Goal: Understand process/instructions: Learn about a topic

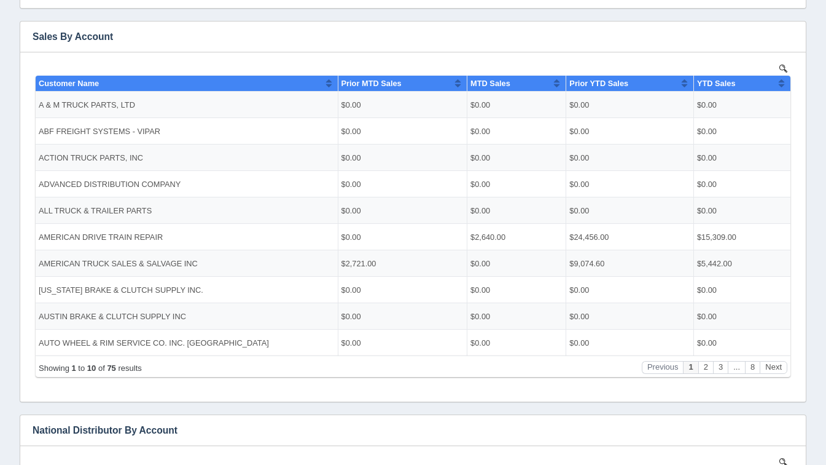
scroll to position [223, 0]
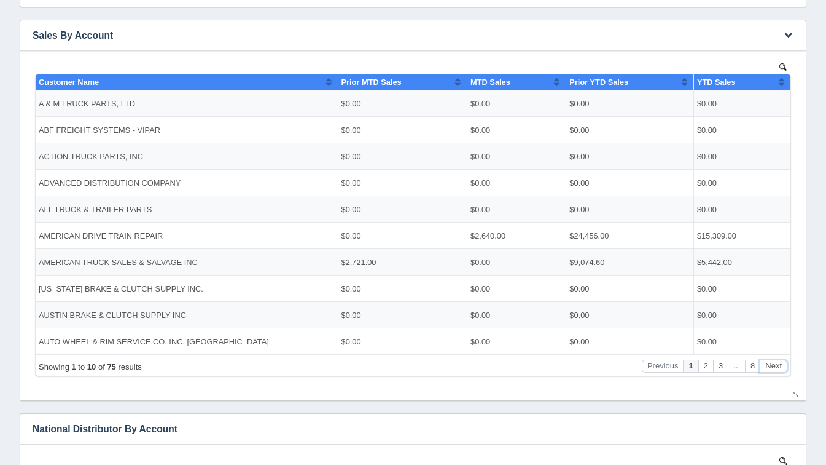
click at [767, 371] on button "Next" at bounding box center [774, 365] width 28 height 13
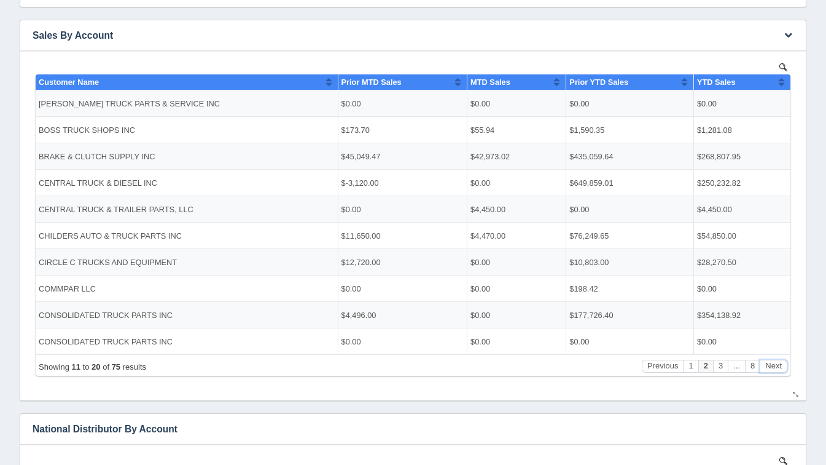
click at [767, 371] on button "Next" at bounding box center [774, 365] width 28 height 13
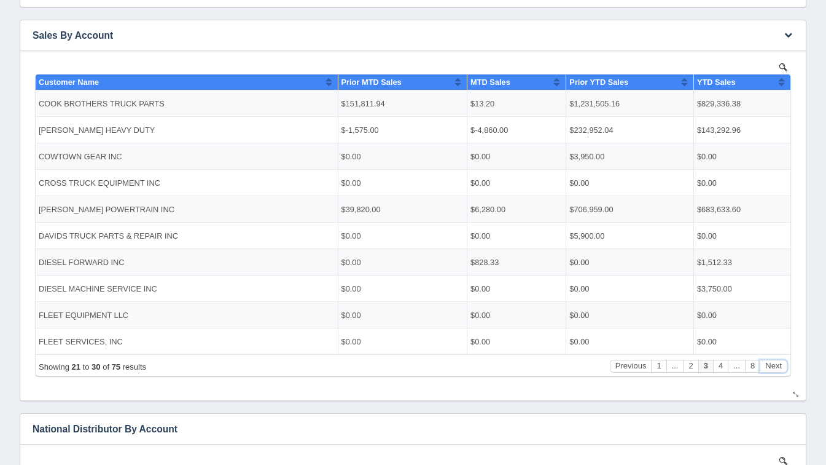
click at [767, 371] on button "Next" at bounding box center [774, 365] width 28 height 13
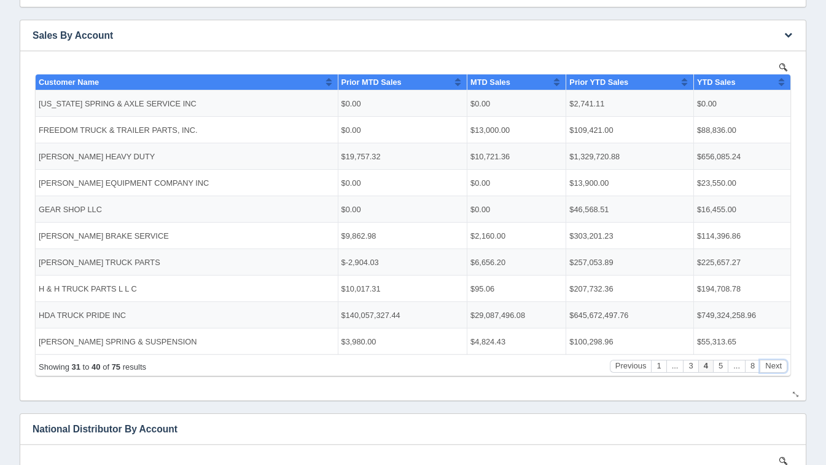
click at [767, 371] on button "Next" at bounding box center [774, 365] width 28 height 13
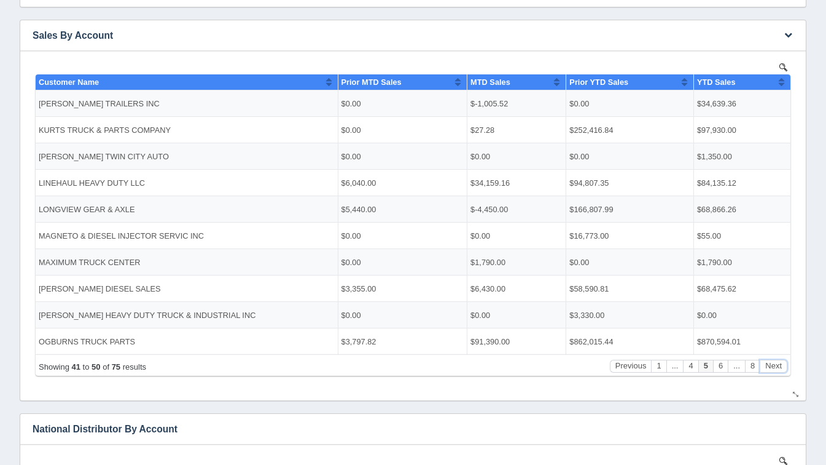
click at [767, 371] on button "Next" at bounding box center [774, 365] width 28 height 13
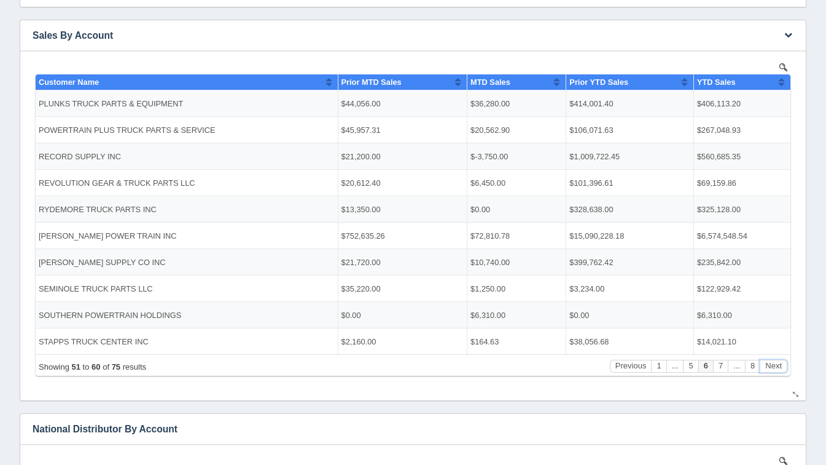
click at [767, 371] on button "Next" at bounding box center [774, 365] width 28 height 13
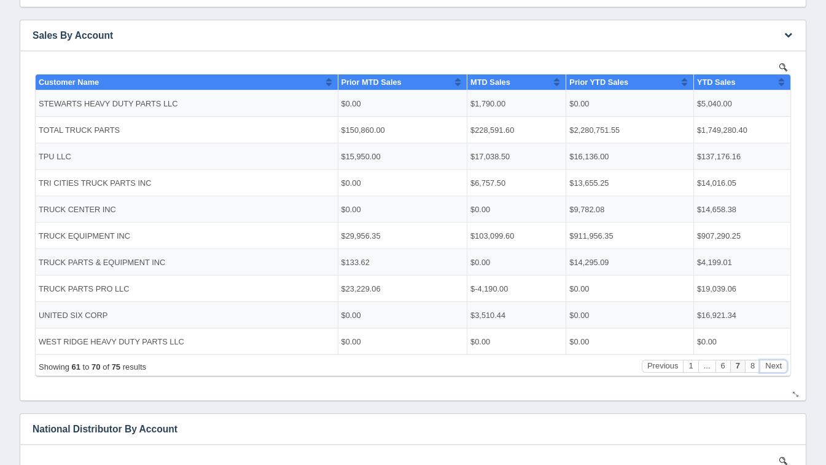
click at [767, 371] on button "Next" at bounding box center [774, 365] width 28 height 13
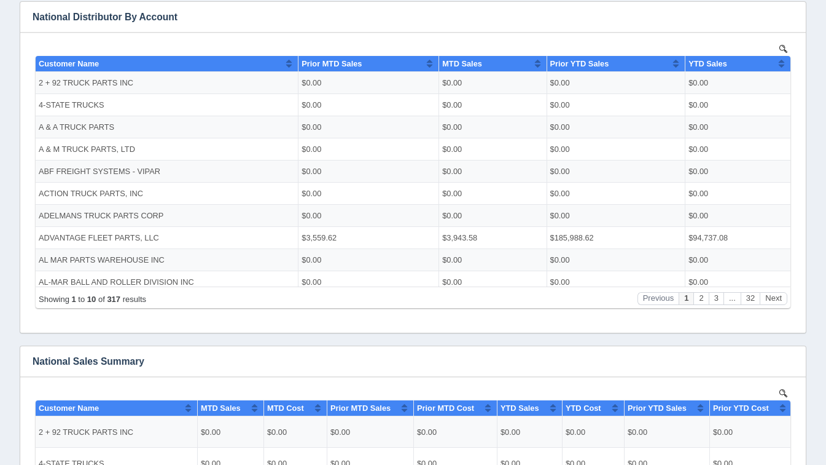
scroll to position [635, 0]
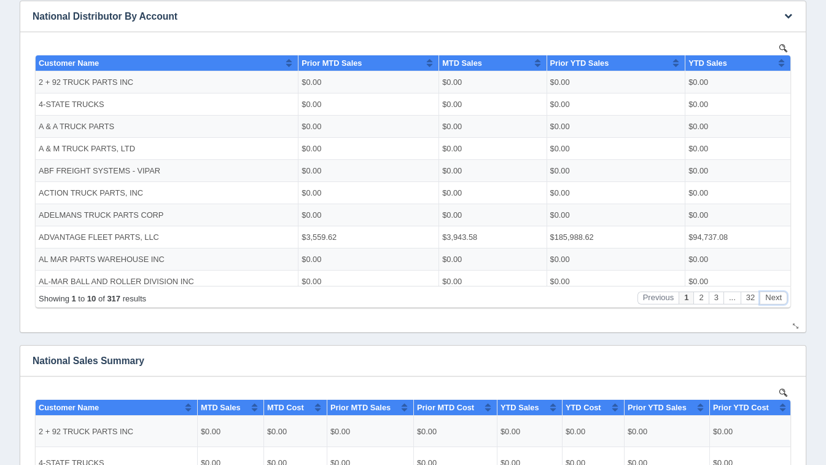
click at [774, 303] on button "Next" at bounding box center [774, 297] width 28 height 13
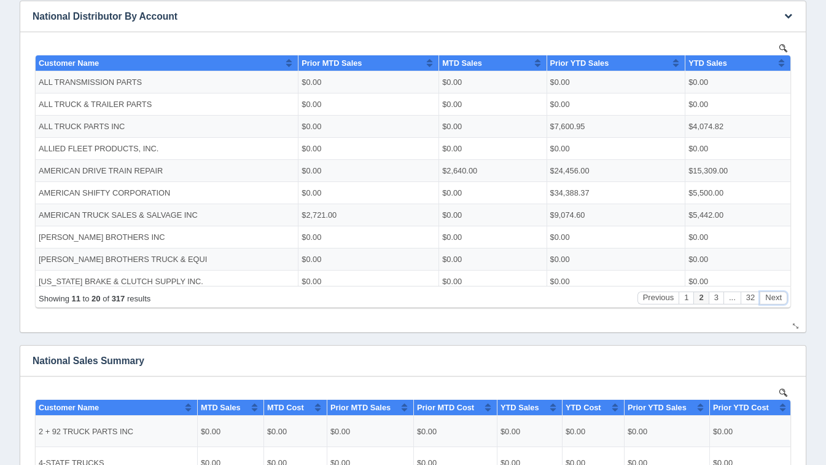
click at [774, 303] on button "Next" at bounding box center [774, 297] width 28 height 13
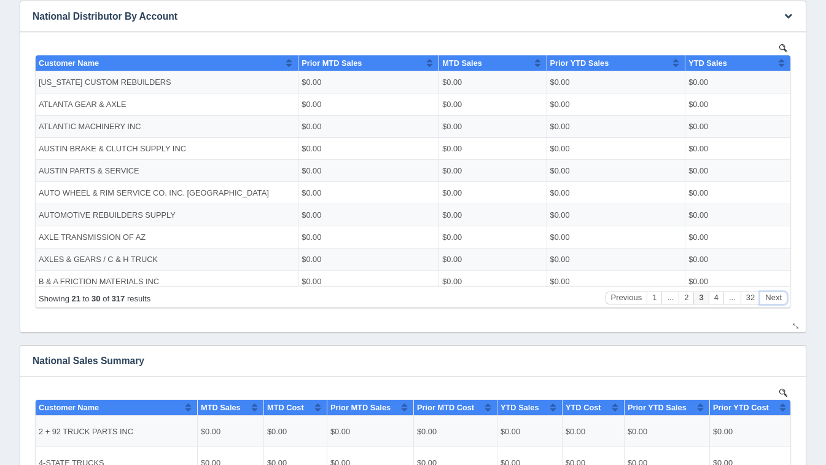
click at [774, 303] on button "Next" at bounding box center [774, 297] width 28 height 13
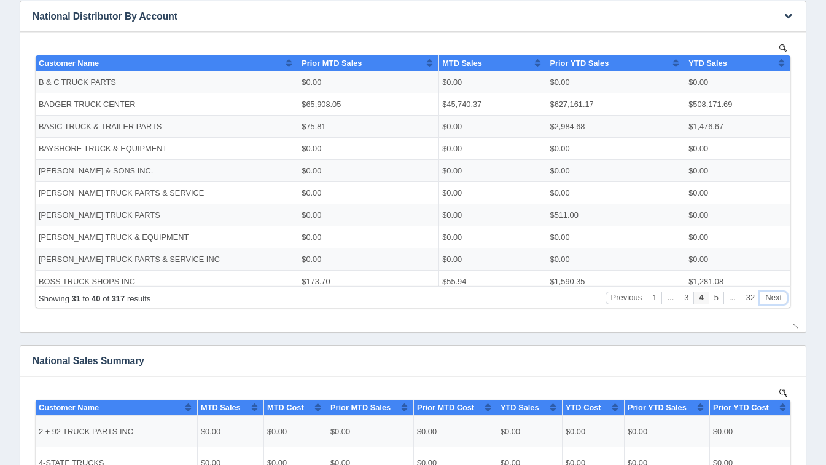
click at [774, 303] on button "Next" at bounding box center [774, 297] width 28 height 13
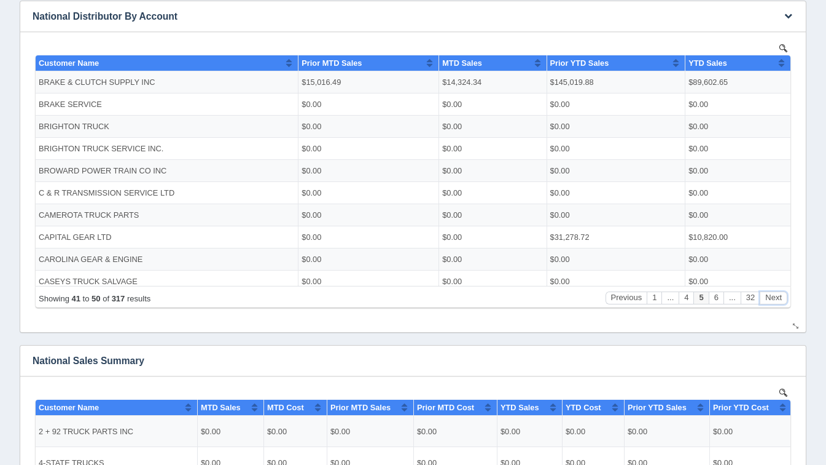
click at [774, 303] on button "Next" at bounding box center [774, 297] width 28 height 13
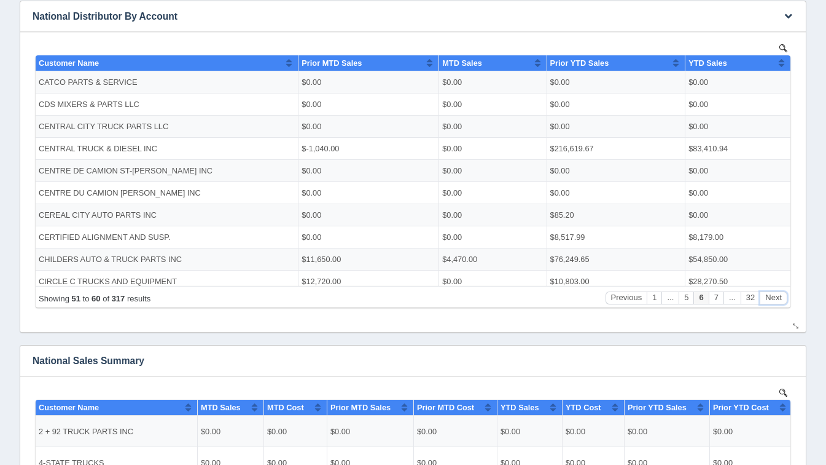
click at [774, 303] on button "Next" at bounding box center [774, 297] width 28 height 13
